Goal: Obtain resource: Obtain resource

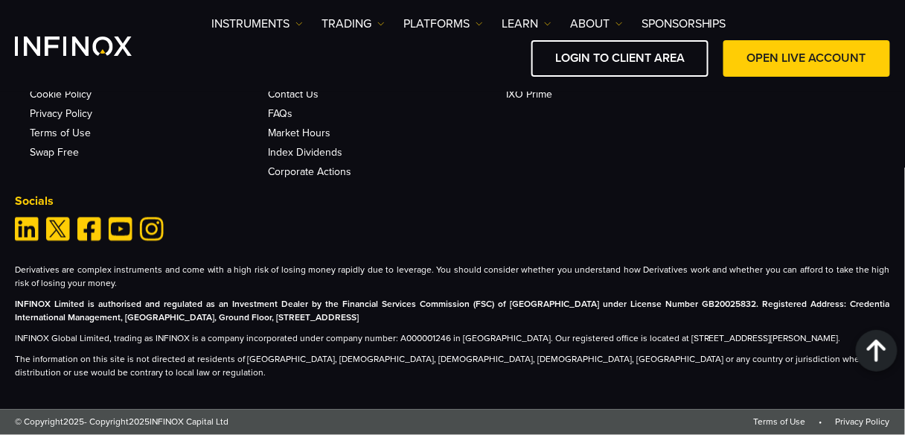
scroll to position [4969, 0]
click at [93, 81] on link "Legal Documents" at bounding box center [70, 74] width 80 height 13
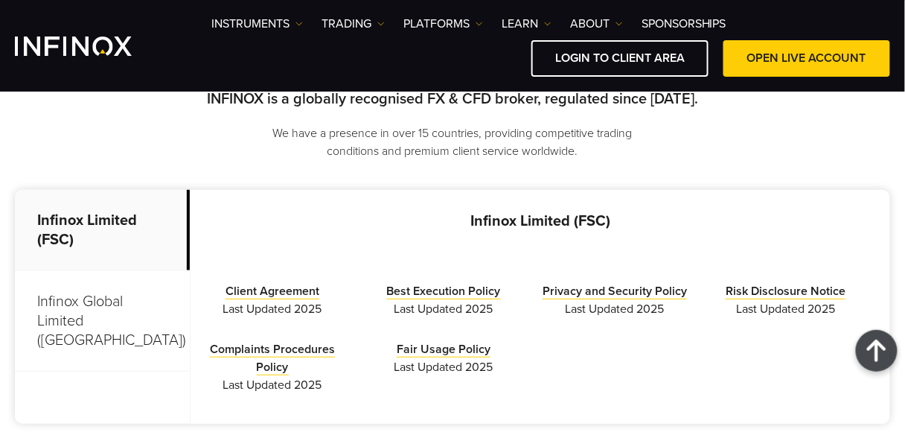
scroll to position [411, 0]
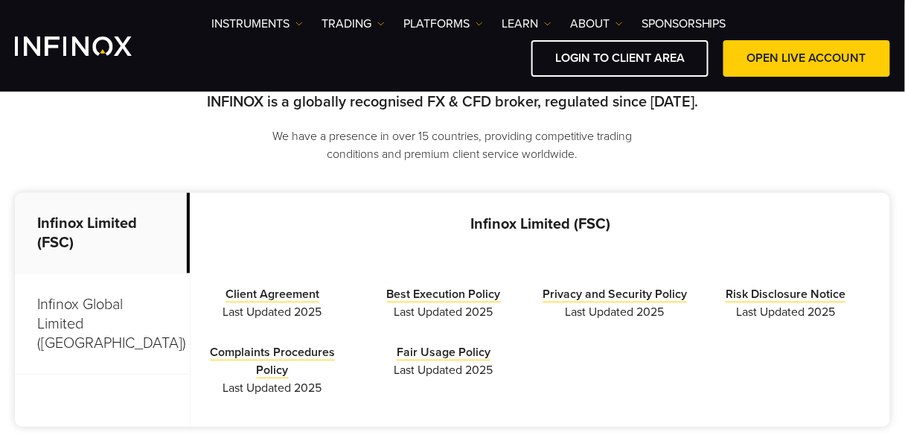
click at [99, 304] on p "Infinox Global Limited (Anguilla)" at bounding box center [102, 324] width 175 height 100
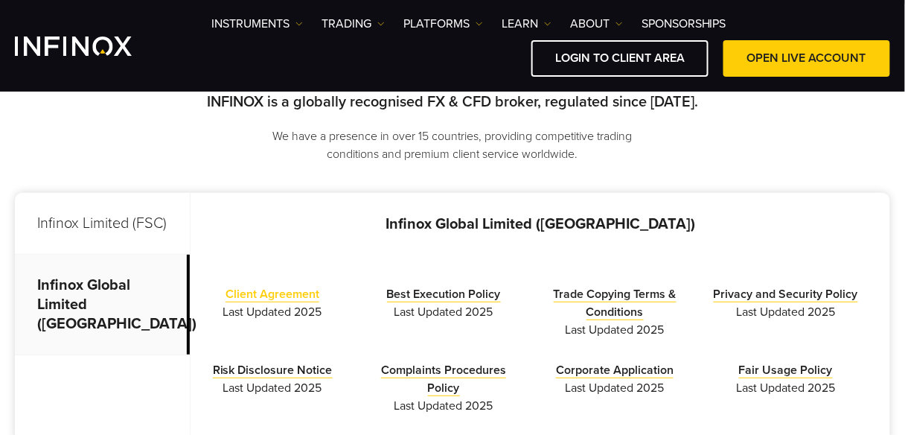
scroll to position [0, 0]
click at [292, 290] on link "Client Agreement" at bounding box center [272, 295] width 94 height 16
